Goal: Task Accomplishment & Management: Manage account settings

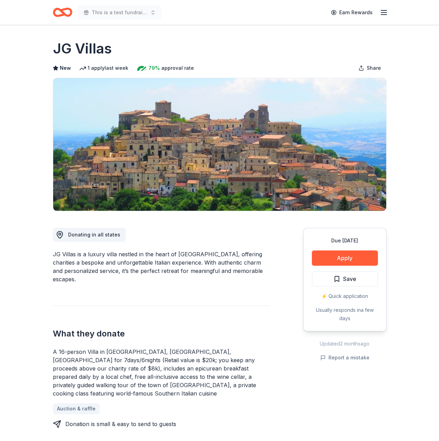
click at [57, 18] on icon "Home" at bounding box center [62, 12] width 19 height 16
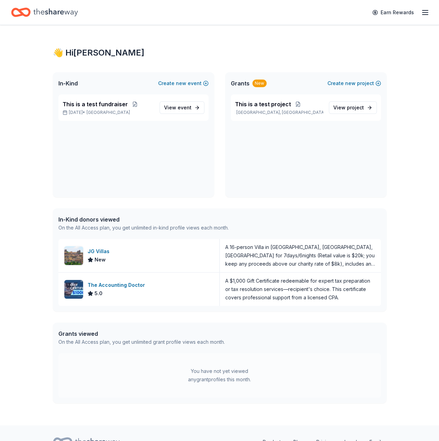
click at [57, 18] on icon "Home" at bounding box center [55, 12] width 44 height 14
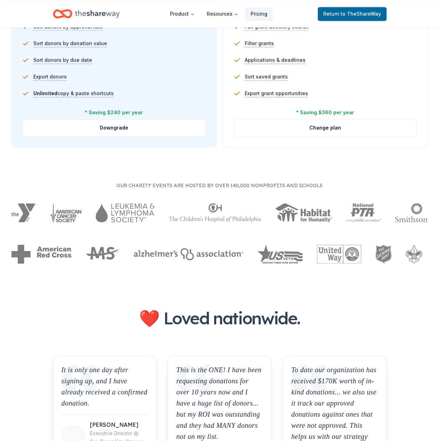
scroll to position [313, 0]
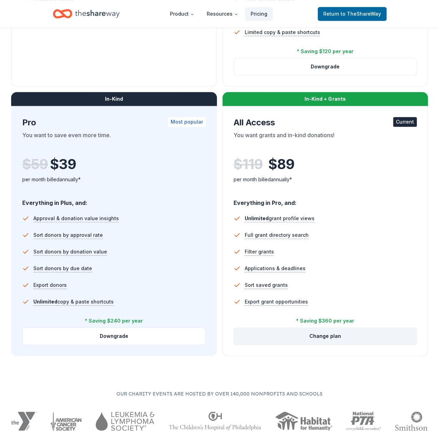
click at [332, 333] on button "Change plan" at bounding box center [325, 336] width 183 height 17
click at [392, 337] on button "Change plan" at bounding box center [325, 336] width 183 height 17
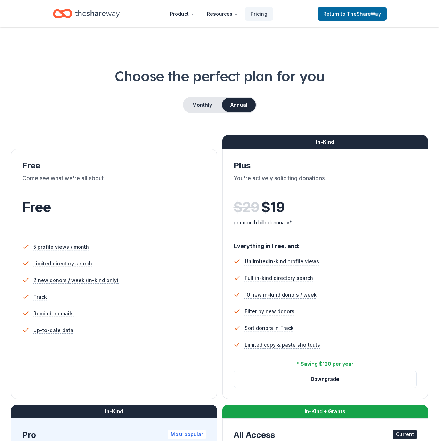
scroll to position [313, 0]
